Goal: Transaction & Acquisition: Download file/media

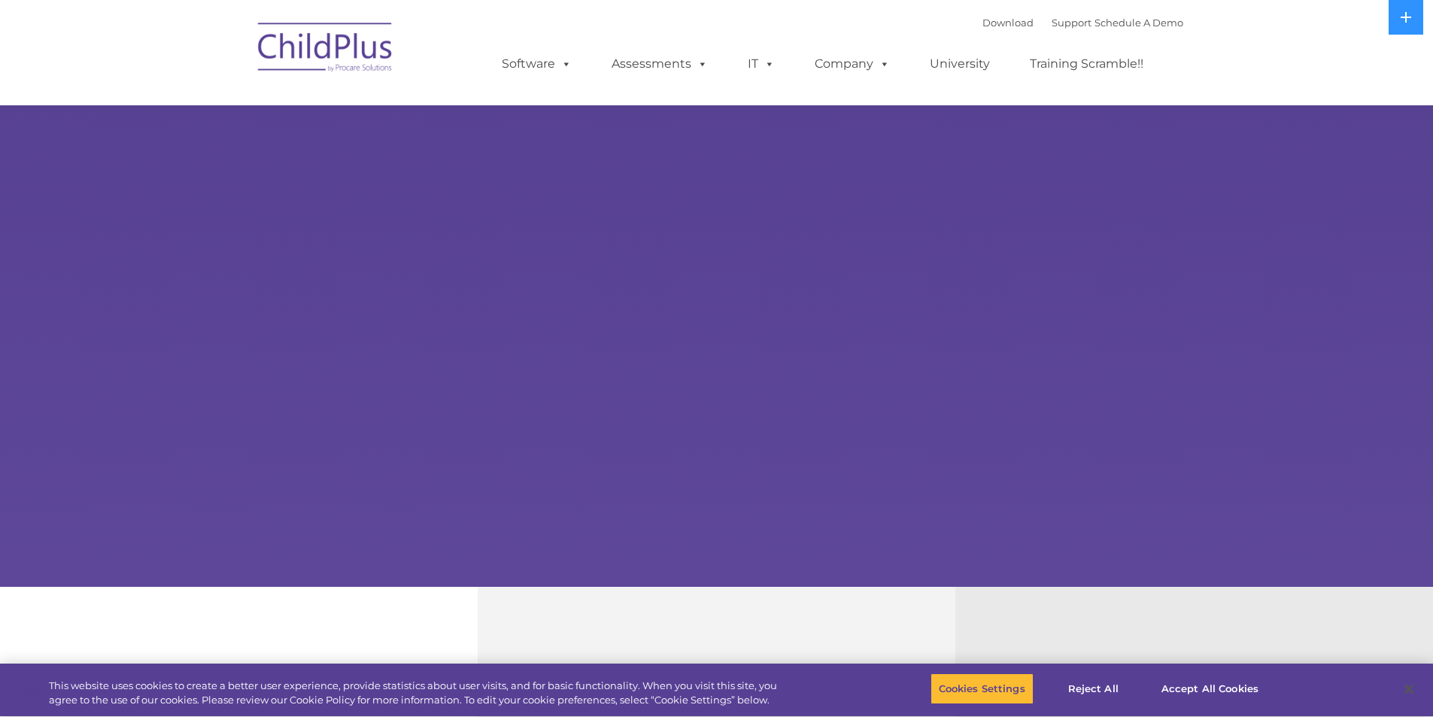
select select "MEDIUM"
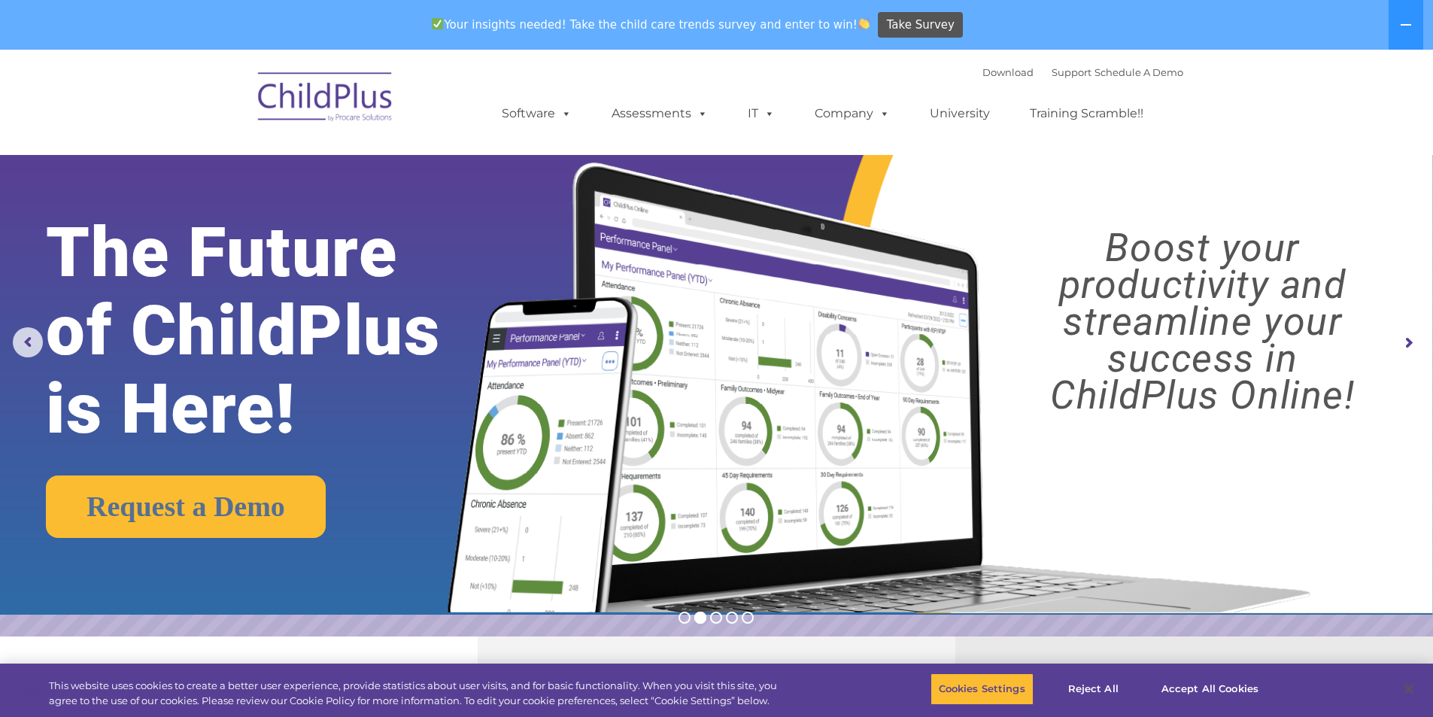
drag, startPoint x: 1174, startPoint y: 0, endPoint x: 990, endPoint y: 89, distance: 204.8
click at [990, 89] on ul "Software ChildPlus: The original and most widely-used Head Start data managemen…" at bounding box center [827, 113] width 711 height 60
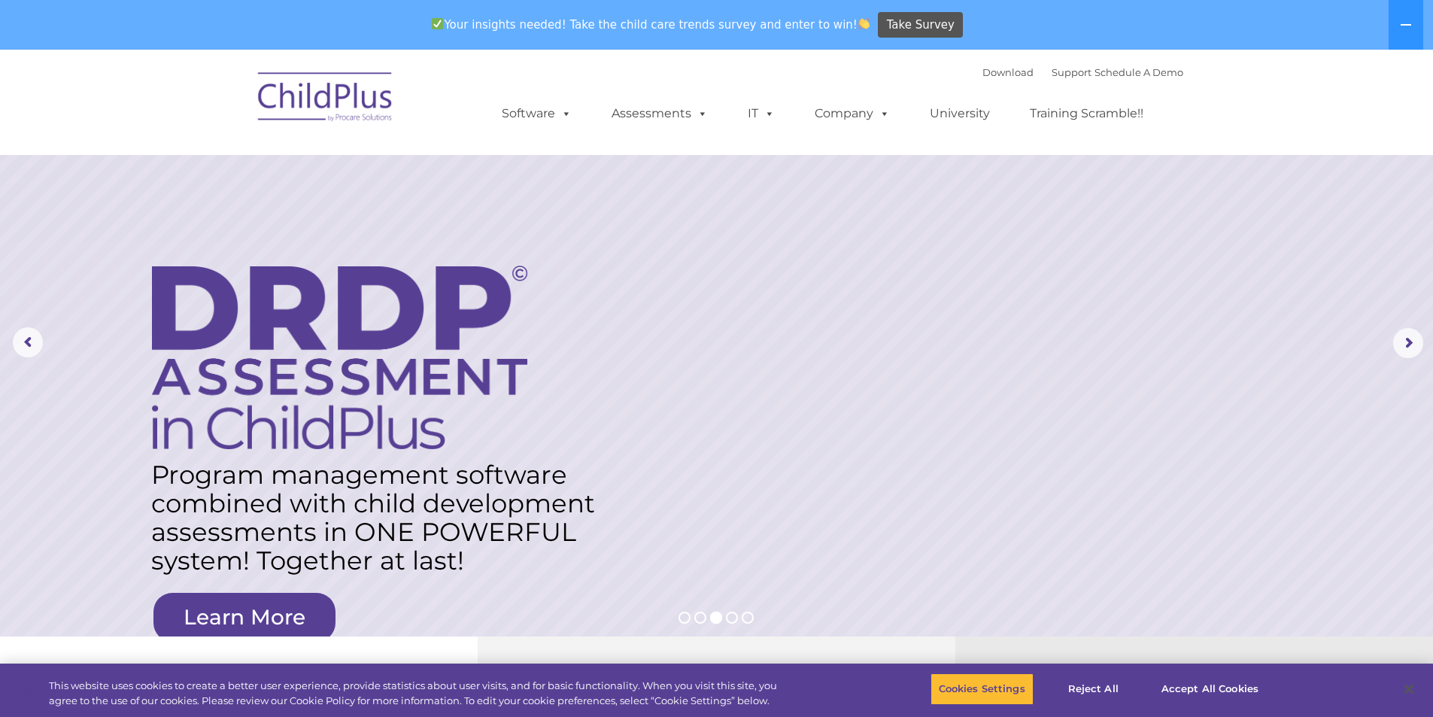
drag, startPoint x: 1438, startPoint y: 2, endPoint x: 872, endPoint y: 241, distance: 614.1
click at [809, 332] on rs-layer at bounding box center [716, 343] width 1433 height 587
click at [989, 68] on link "Download" at bounding box center [1007, 72] width 51 height 12
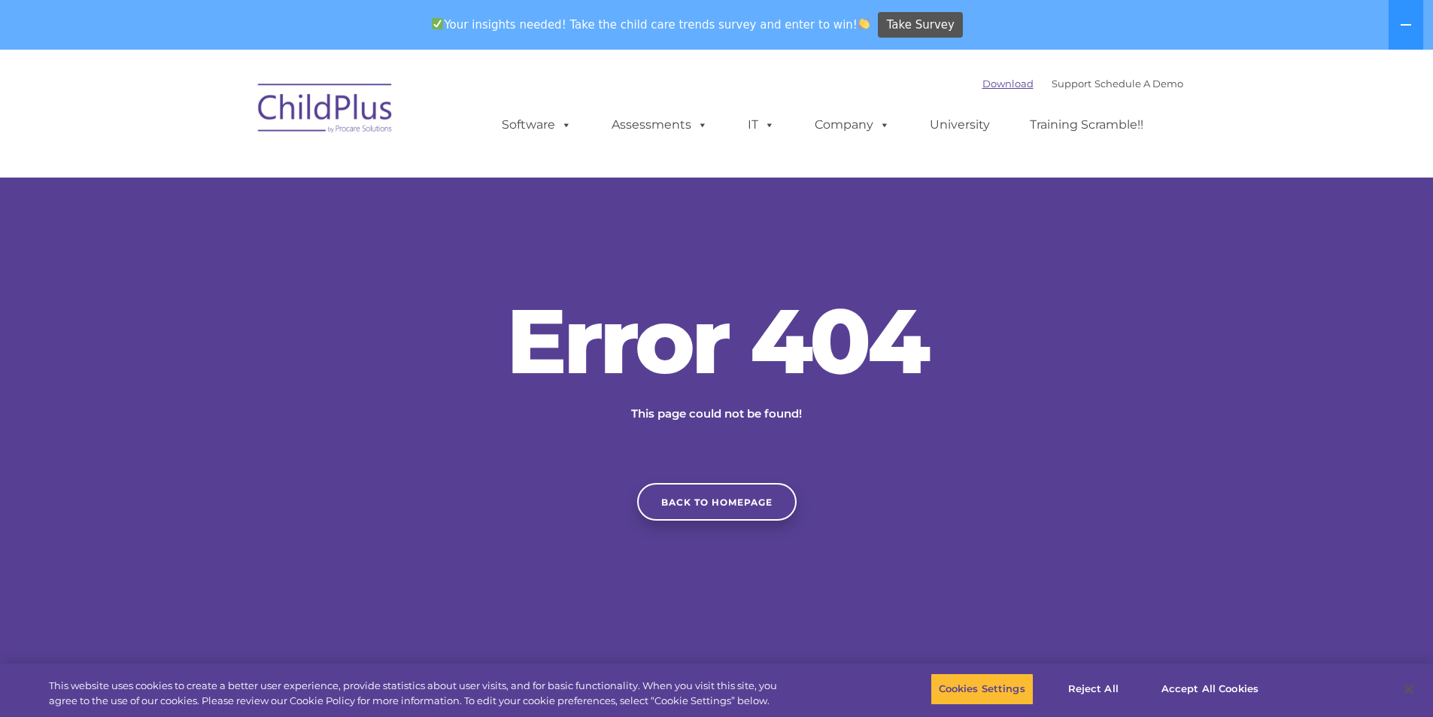
click at [982, 82] on link "Download" at bounding box center [1007, 83] width 51 height 12
